Goal: Check status: Check status

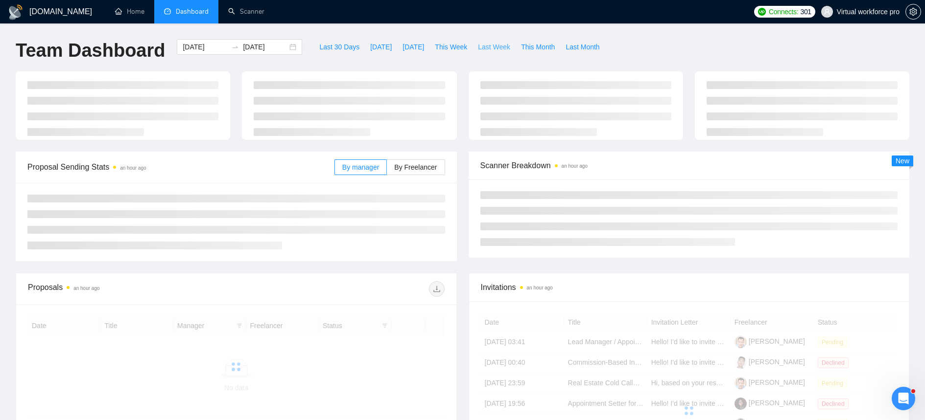
click at [500, 48] on span "Last Week" at bounding box center [494, 47] width 32 height 11
type input "[DATE]"
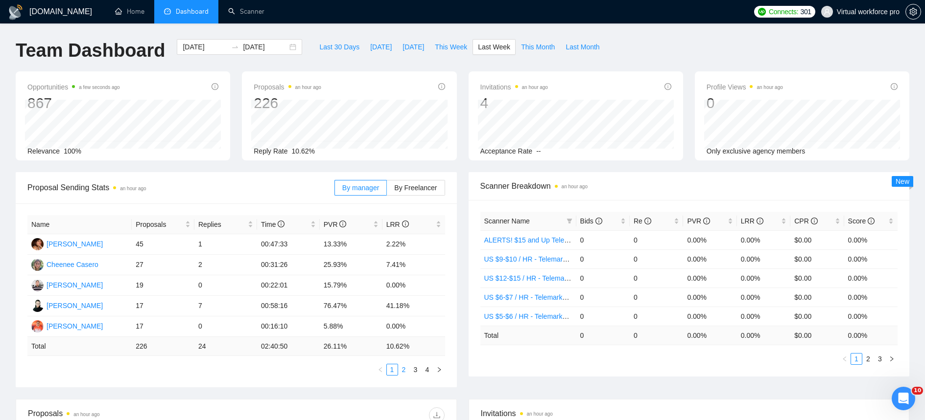
click at [405, 371] on link "2" at bounding box center [403, 370] width 11 height 11
click at [457, 52] on span "This Week" at bounding box center [451, 47] width 32 height 11
type input "[DATE]"
